Goal: Transaction & Acquisition: Book appointment/travel/reservation

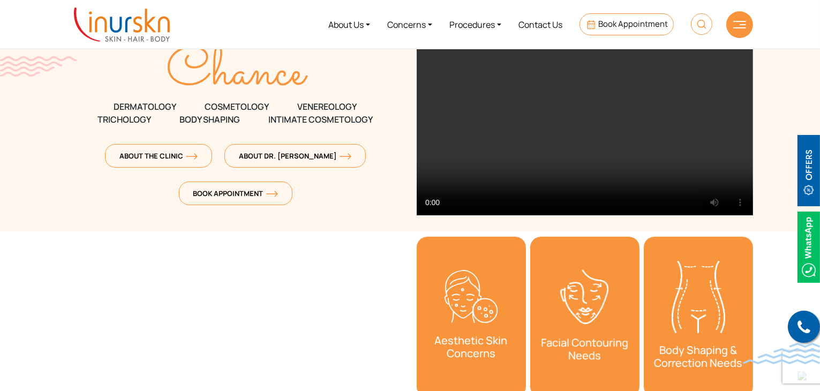
scroll to position [161, 0]
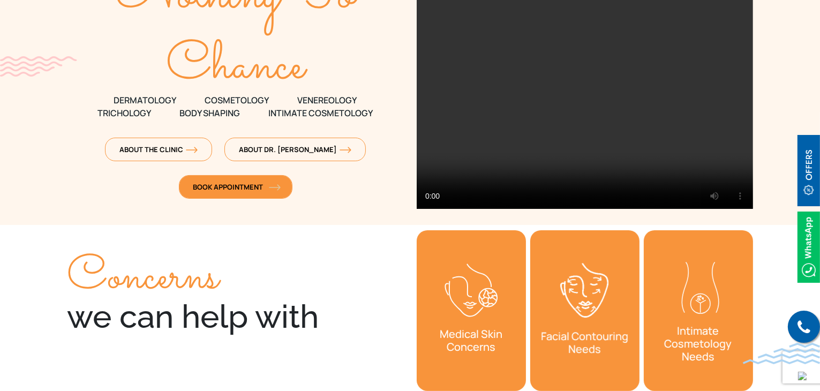
click at [214, 188] on span "Book Appointment" at bounding box center [235, 187] width 85 height 10
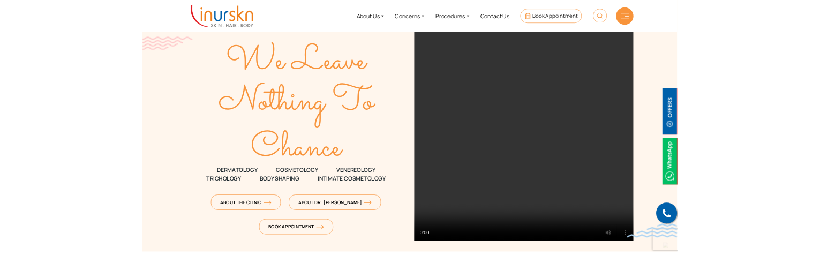
scroll to position [107, 0]
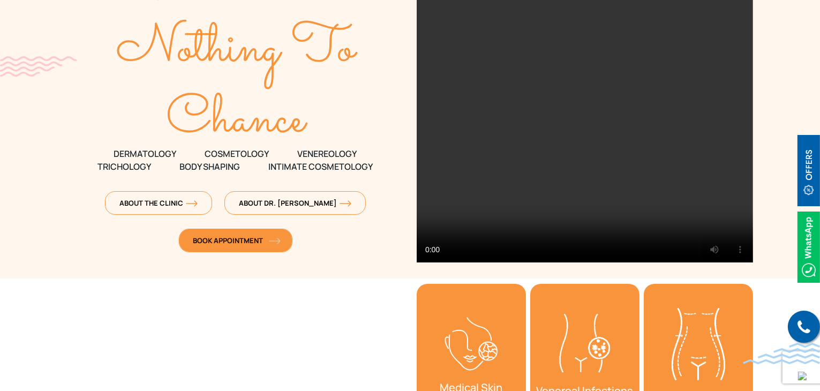
click at [225, 241] on span "Book Appointment" at bounding box center [235, 241] width 85 height 10
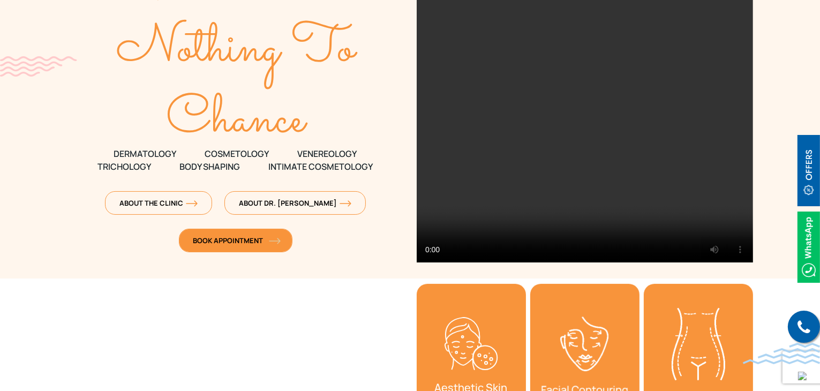
click at [219, 242] on span "Book Appointment" at bounding box center [235, 241] width 85 height 10
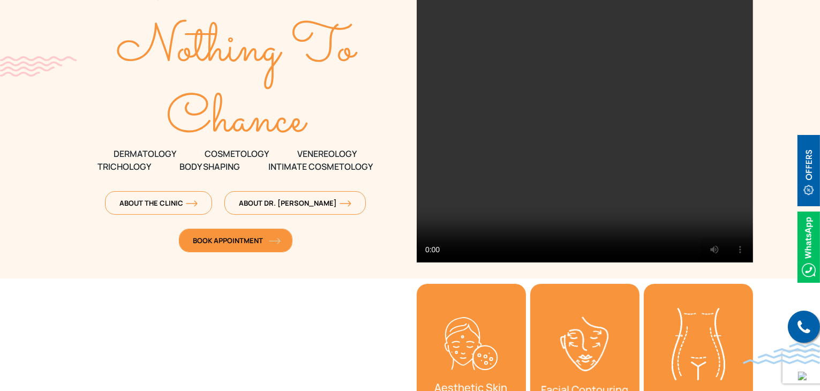
click at [219, 242] on span "Book Appointment" at bounding box center [235, 241] width 85 height 10
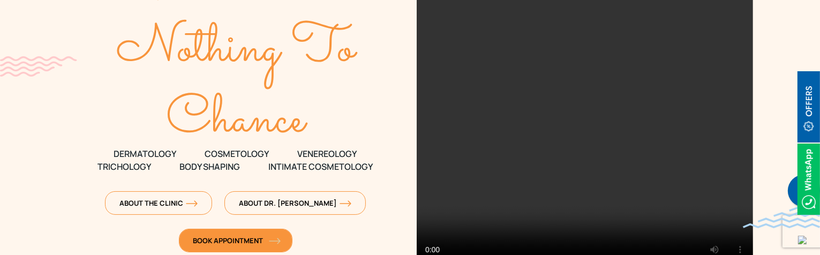
click at [240, 240] on span "Book Appointment" at bounding box center [235, 241] width 85 height 10
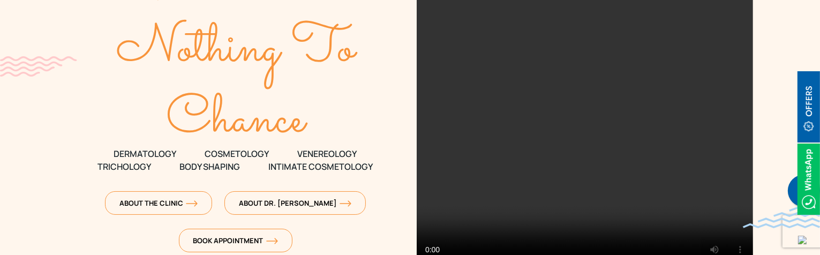
scroll to position [161, 0]
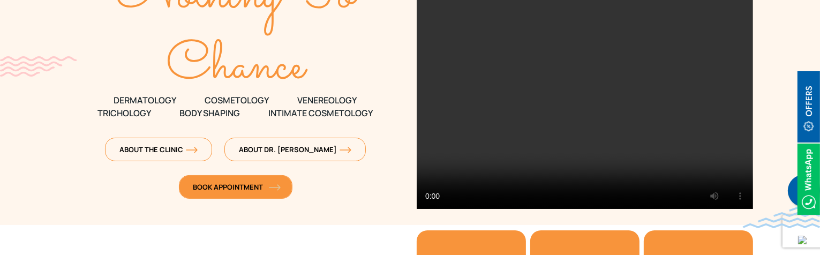
click at [216, 189] on span "Book Appointment" at bounding box center [235, 187] width 85 height 10
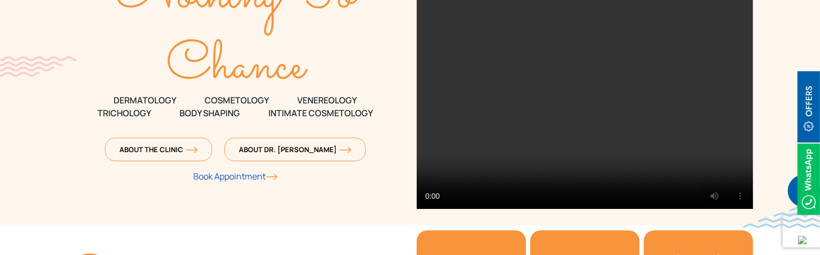
click at [241, 178] on span "Book Appointment" at bounding box center [235, 176] width 84 height 12
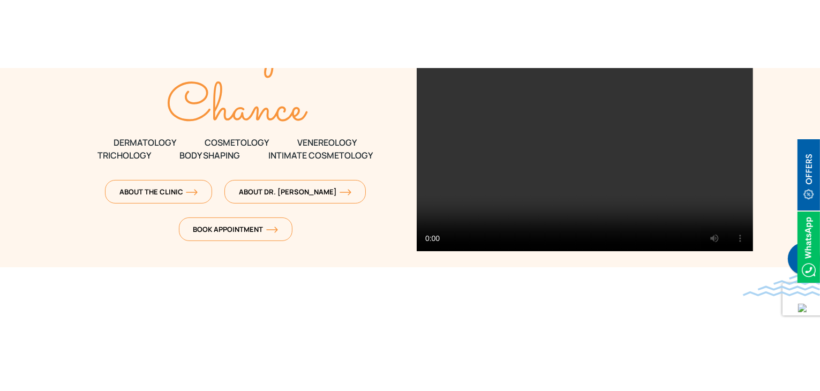
scroll to position [214, 0]
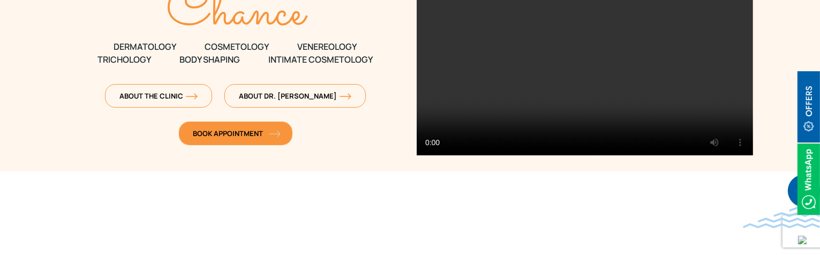
click at [215, 134] on span "Book Appointment" at bounding box center [235, 134] width 85 height 10
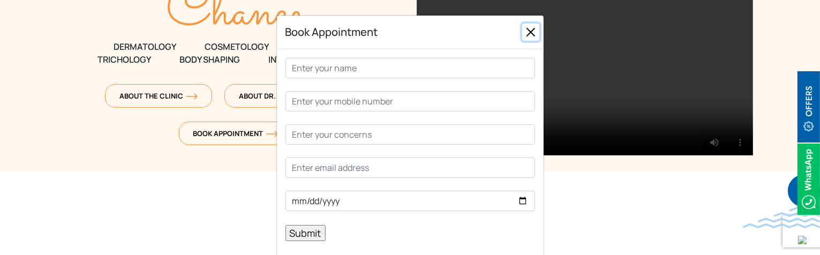
click at [530, 32] on button "Close" at bounding box center [530, 32] width 17 height 17
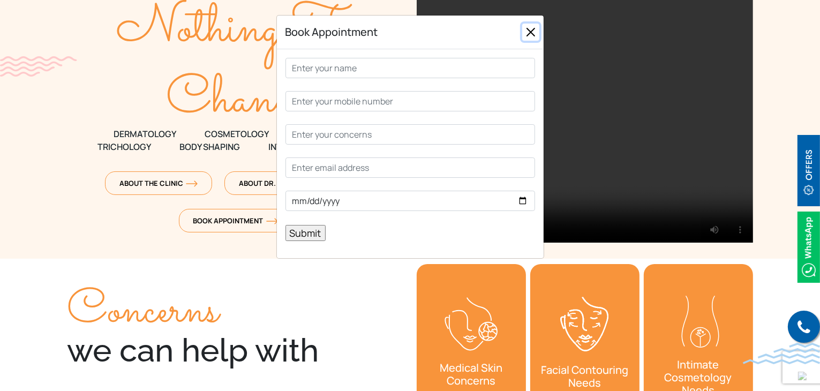
scroll to position [161, 0]
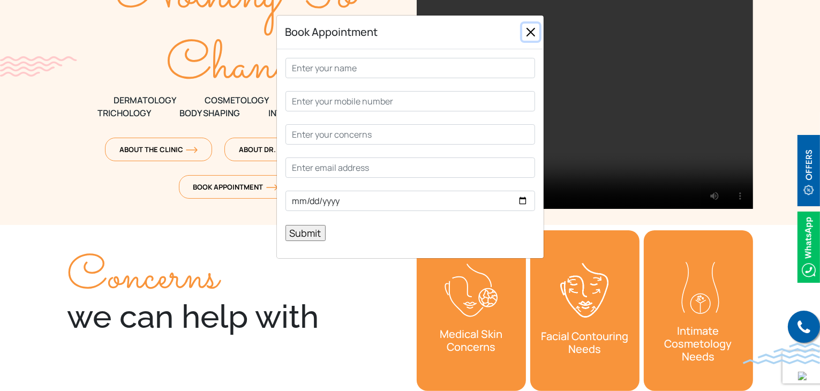
click at [530, 33] on button "Close" at bounding box center [530, 32] width 17 height 17
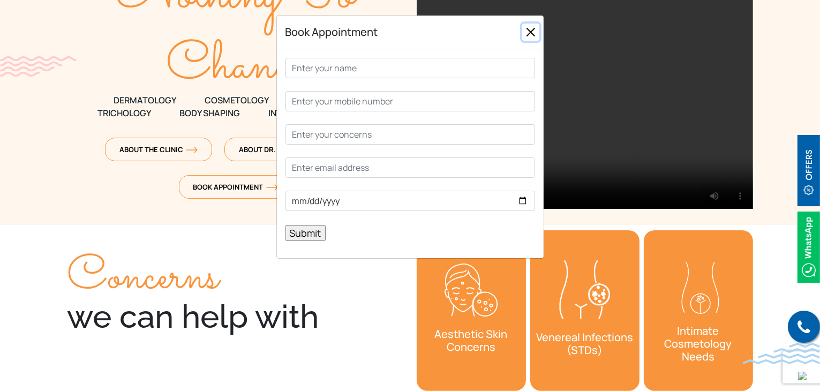
click at [532, 32] on button "Close" at bounding box center [530, 32] width 17 height 17
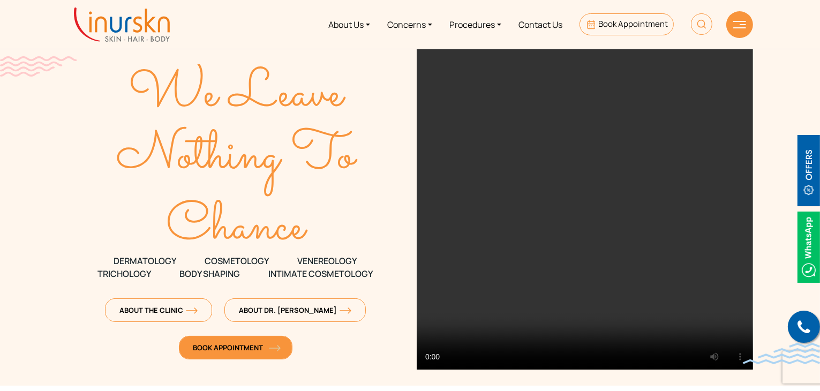
click at [221, 348] on span "Book Appointment" at bounding box center [235, 348] width 85 height 10
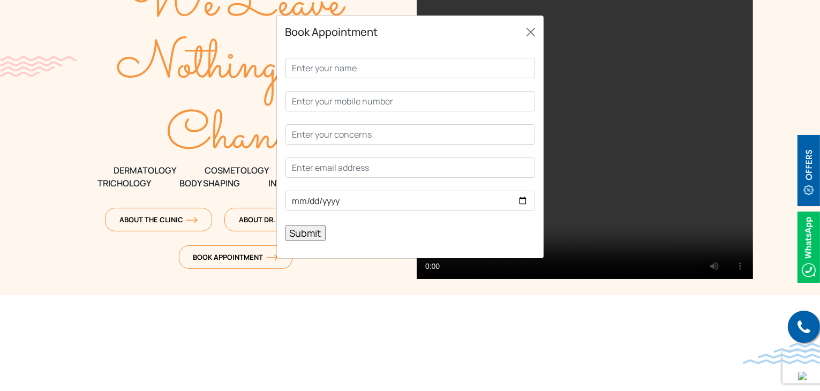
scroll to position [107, 0]
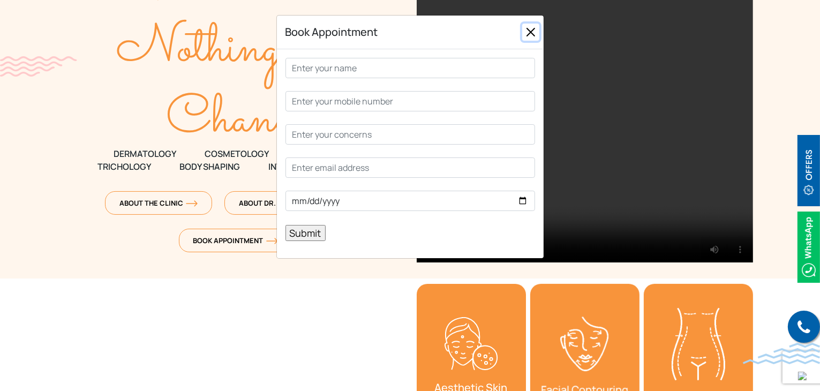
click at [532, 32] on button "Close" at bounding box center [530, 32] width 17 height 17
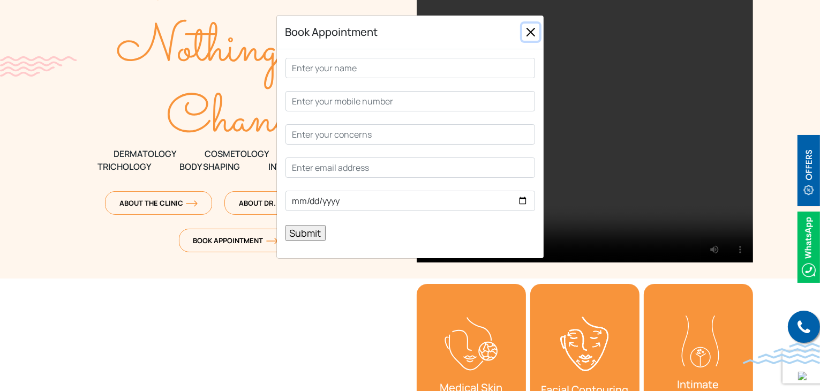
click at [529, 33] on button "Close" at bounding box center [530, 32] width 17 height 17
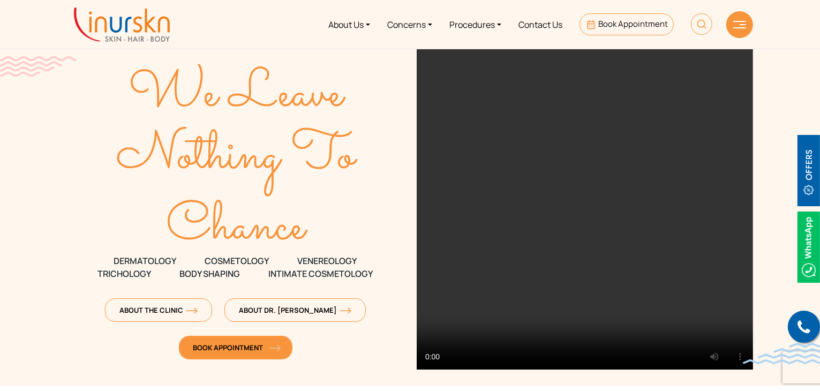
click at [227, 349] on span "Book Appointment" at bounding box center [235, 348] width 85 height 10
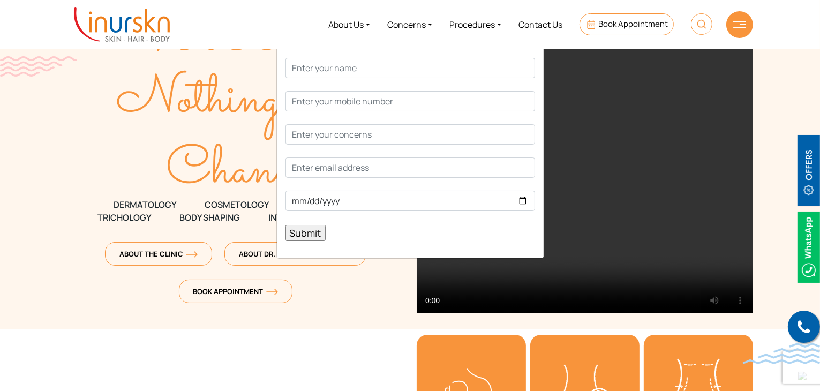
scroll to position [161, 0]
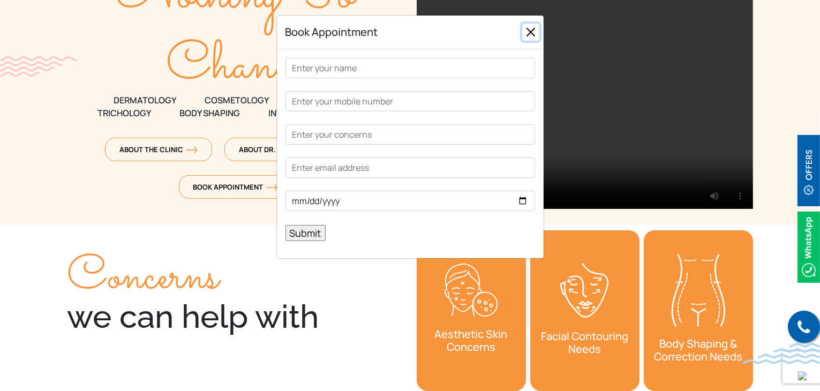
click at [531, 31] on button "Close" at bounding box center [530, 32] width 17 height 17
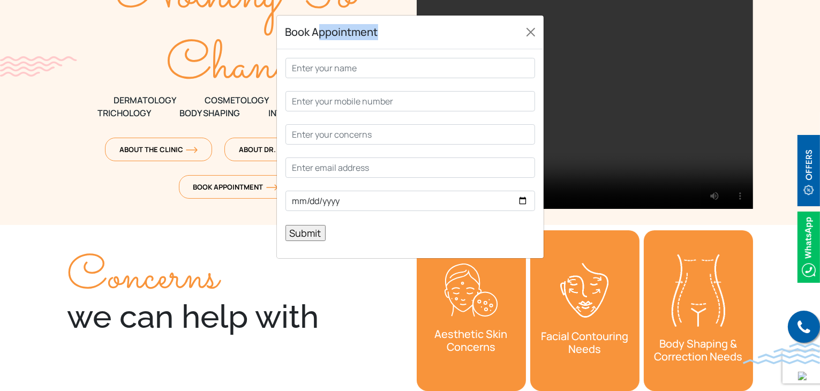
drag, startPoint x: 320, startPoint y: 37, endPoint x: 417, endPoint y: 37, distance: 97.5
click at [417, 37] on div "Book Appointment" at bounding box center [410, 33] width 267 height 34
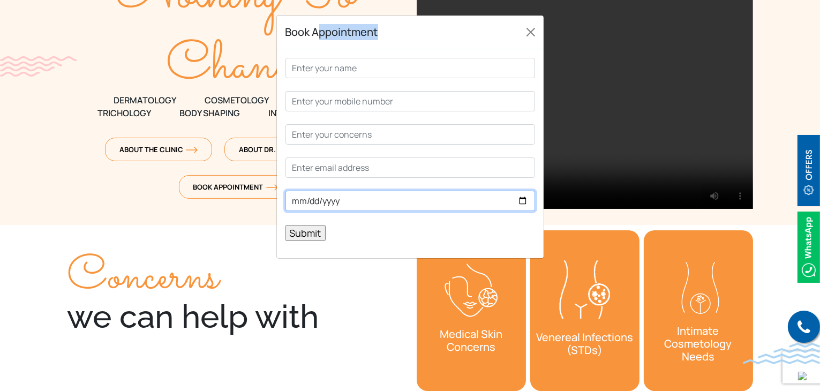
click at [522, 200] on input "Contact form" at bounding box center [411, 201] width 250 height 20
type input "[DATE]"
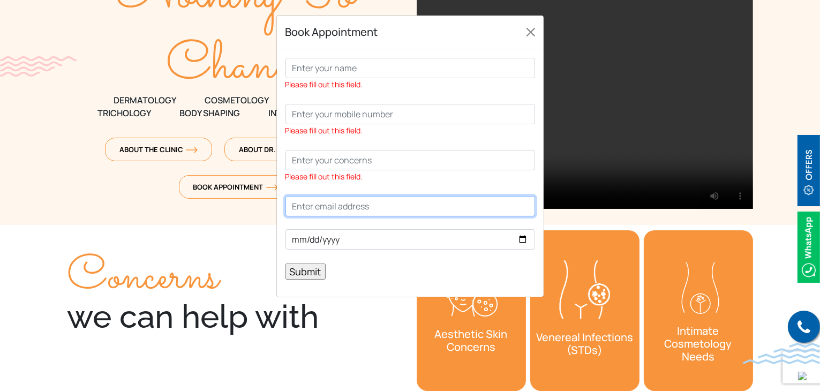
click at [322, 208] on input "Contact form" at bounding box center [411, 206] width 250 height 20
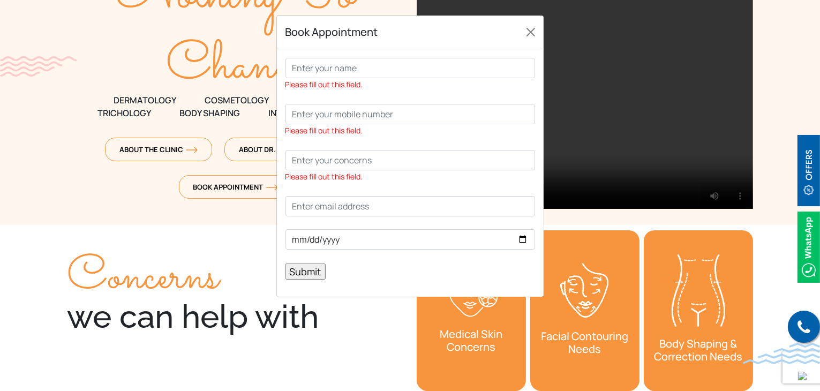
click at [404, 142] on p "Please fill out this field. Please fill out this field. Please fill out this fi…" at bounding box center [411, 169] width 250 height 222
click at [529, 30] on button "Close" at bounding box center [530, 32] width 17 height 17
click at [369, 275] on p "Please fill out this field. Please fill out this field. Please fill out this fi…" at bounding box center [411, 169] width 250 height 222
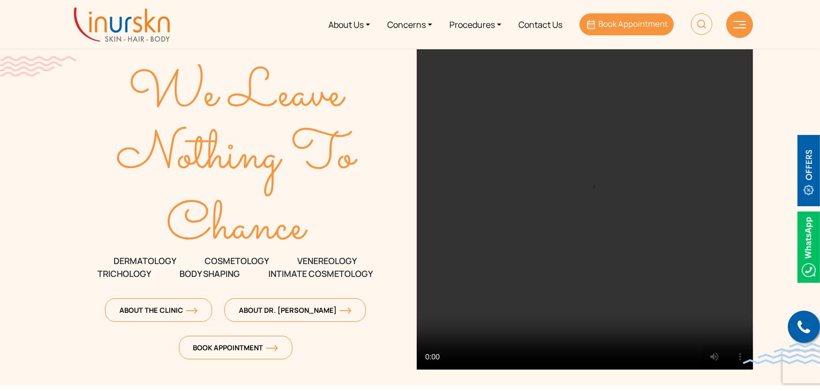
click at [629, 22] on span "Book Appointment" at bounding box center [633, 23] width 70 height 11
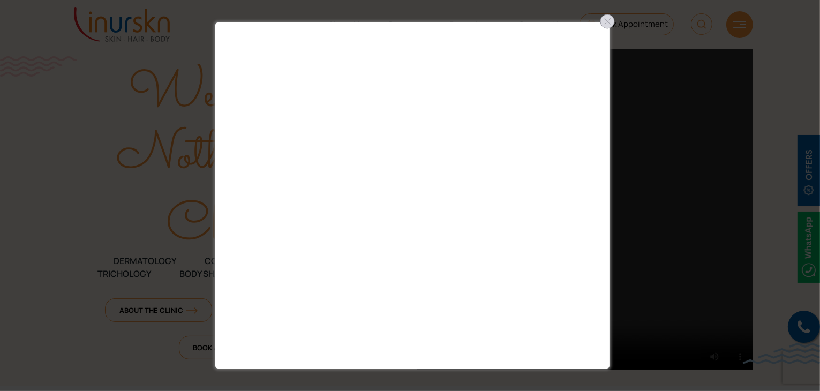
click at [606, 24] on div at bounding box center [607, 21] width 17 height 17
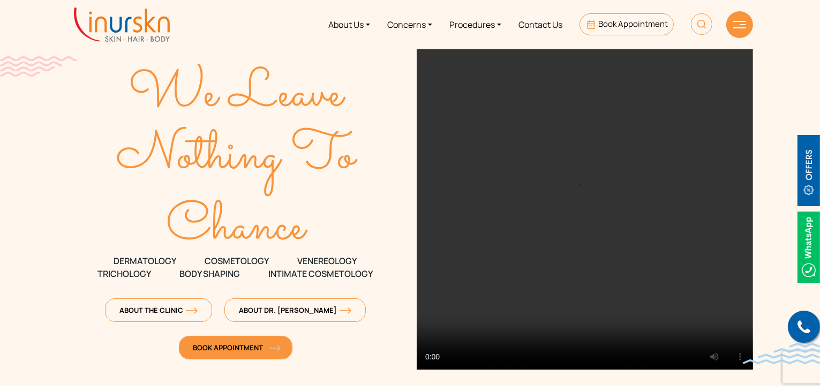
click at [227, 351] on span "Book Appointment" at bounding box center [235, 348] width 85 height 10
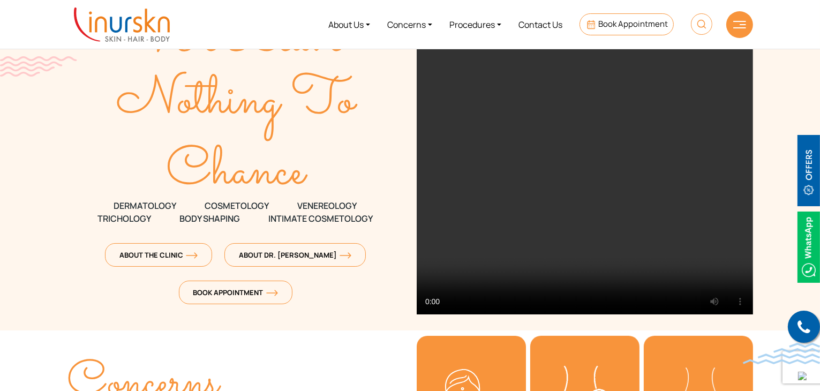
scroll to position [54, 0]
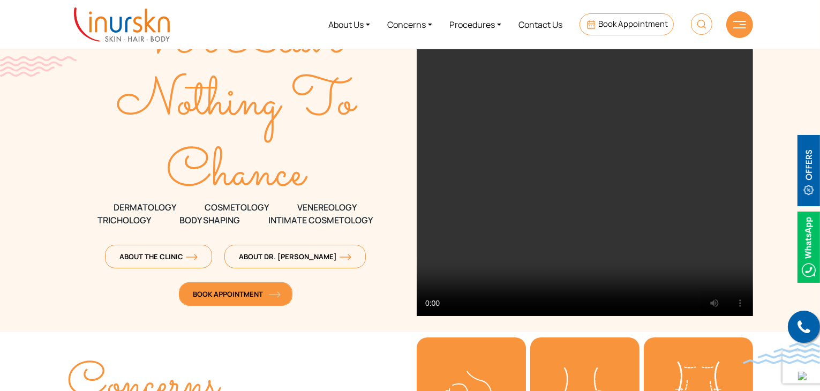
click at [238, 296] on span "Book Appointment" at bounding box center [235, 294] width 85 height 10
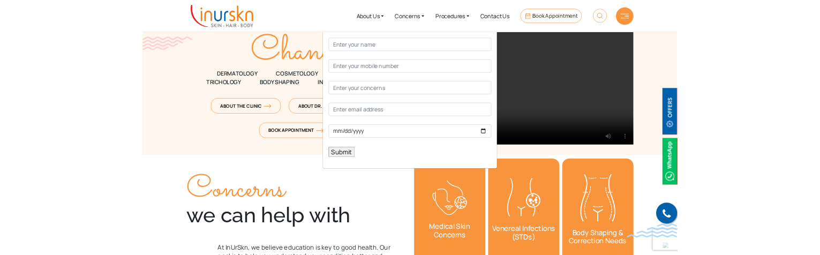
scroll to position [161, 0]
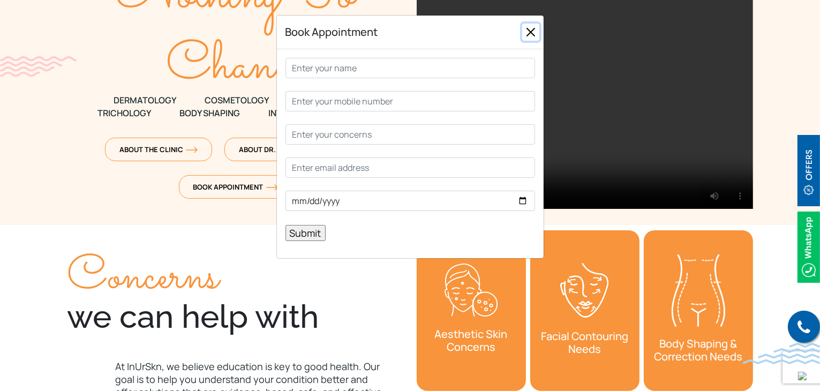
click at [529, 30] on button "Close" at bounding box center [530, 32] width 17 height 17
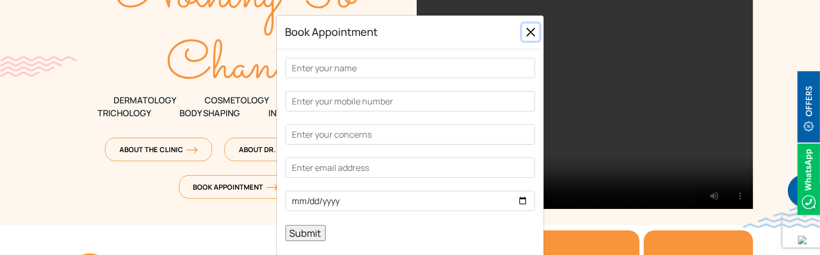
click at [530, 34] on button "Close" at bounding box center [530, 32] width 17 height 17
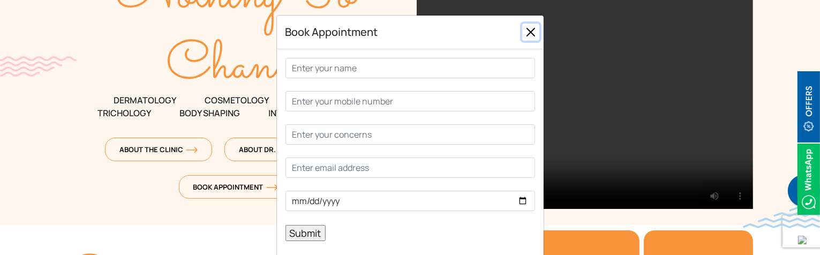
click at [530, 34] on button "Close" at bounding box center [530, 32] width 17 height 17
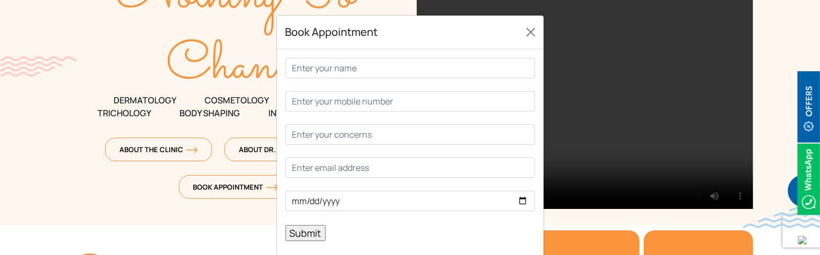
click at [338, 32] on h5 "Book Appointment" at bounding box center [332, 32] width 93 height 16
click at [526, 33] on button "Close" at bounding box center [530, 32] width 17 height 17
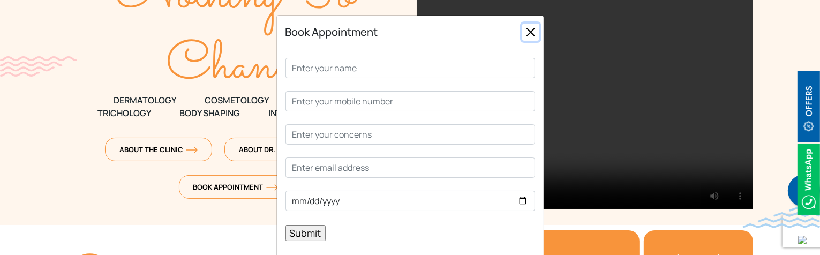
click at [526, 33] on button "Close" at bounding box center [530, 32] width 17 height 17
click at [529, 35] on button "Close" at bounding box center [530, 32] width 17 height 17
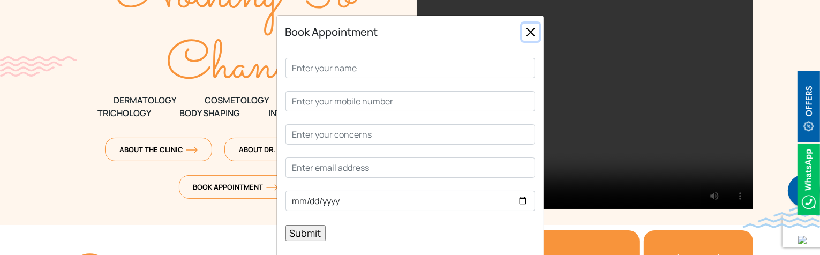
click at [529, 35] on button "Close" at bounding box center [530, 32] width 17 height 17
click at [447, 34] on div "Book Appointment" at bounding box center [410, 33] width 267 height 34
click at [534, 31] on button "Close" at bounding box center [530, 32] width 17 height 17
click at [527, 29] on button "Close" at bounding box center [530, 32] width 17 height 17
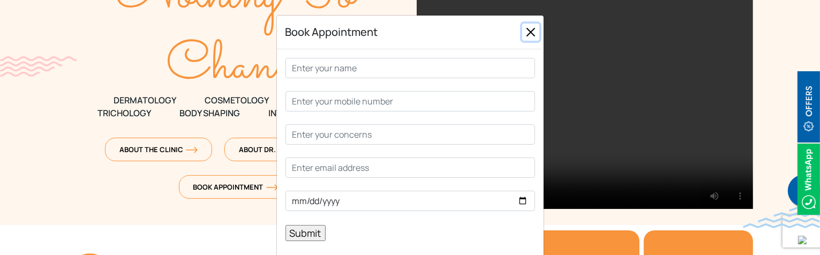
click at [525, 29] on button "Close" at bounding box center [530, 32] width 17 height 17
